Goal: Task Accomplishment & Management: Manage account settings

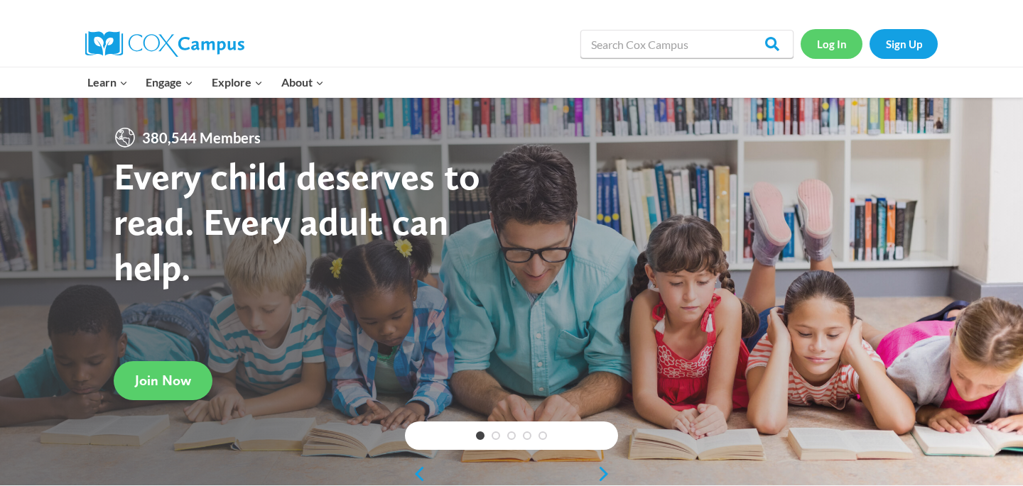
click at [841, 35] on link "Log In" at bounding box center [831, 43] width 62 height 29
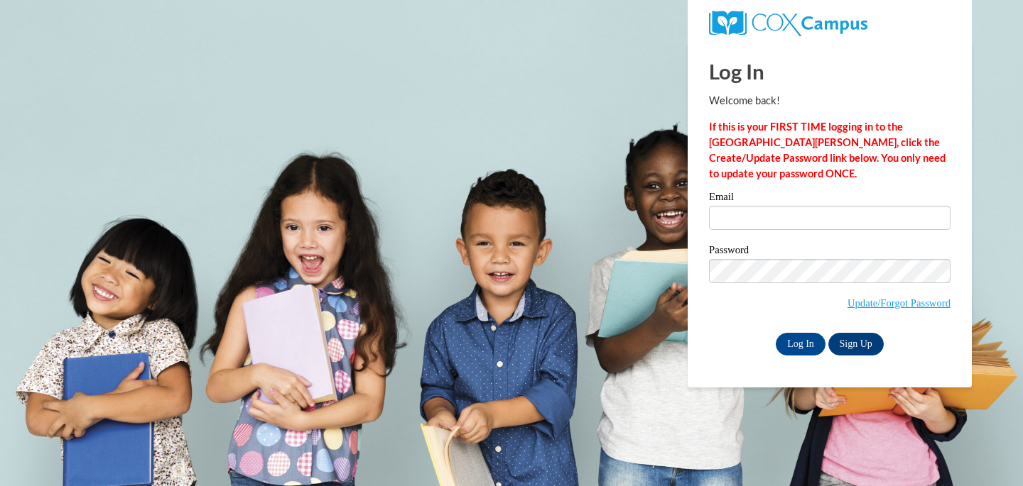
click at [768, 202] on label "Email" at bounding box center [829, 199] width 241 height 14
click at [768, 206] on input "Email" at bounding box center [829, 218] width 241 height 24
click at [768, 219] on input "Email" at bounding box center [829, 218] width 241 height 24
type input "[PERSON_NAME][EMAIL_ADDRESS][PERSON_NAME][DOMAIN_NAME]"
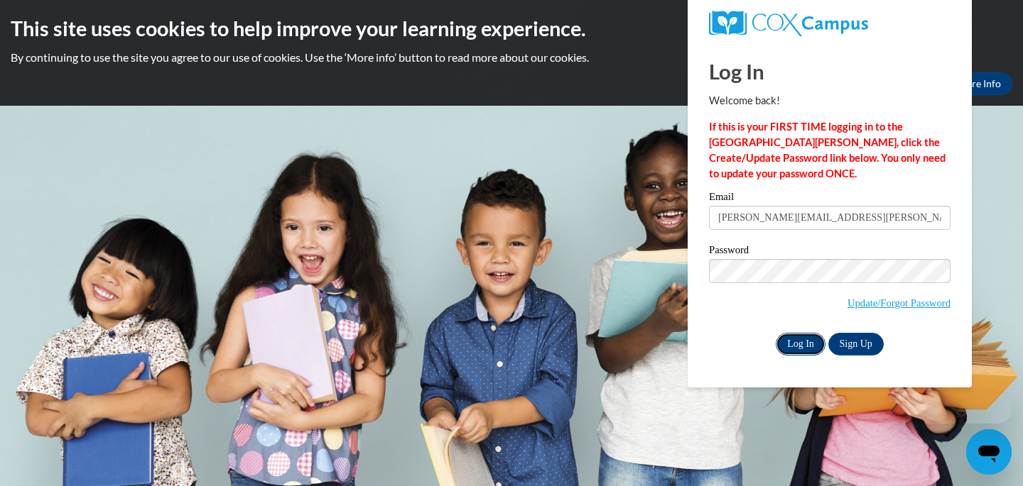
click at [812, 343] on input "Log In" at bounding box center [801, 344] width 50 height 23
